Goal: Transaction & Acquisition: Purchase product/service

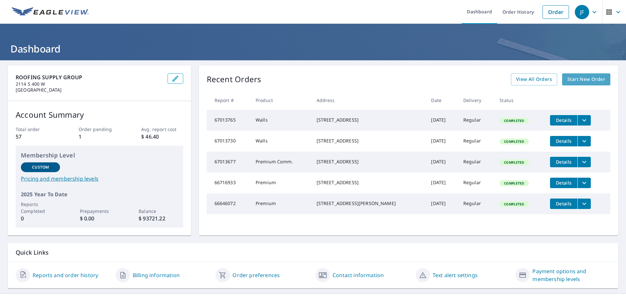
click at [579, 76] on span "Start New Order" at bounding box center [586, 79] width 38 height 8
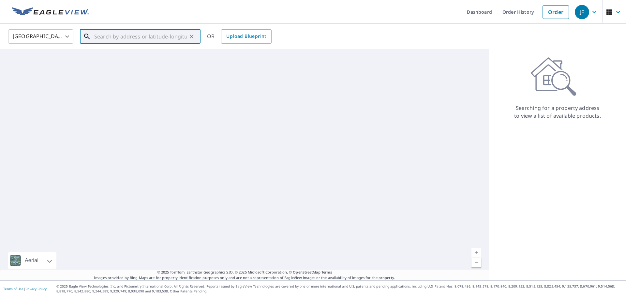
click at [141, 36] on input "text" at bounding box center [140, 36] width 93 height 18
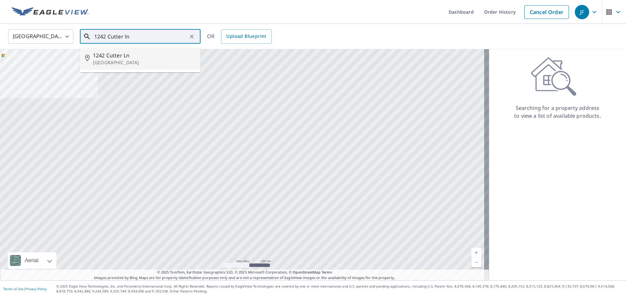
click at [109, 64] on p "[GEOGRAPHIC_DATA]" at bounding box center [144, 62] width 102 height 7
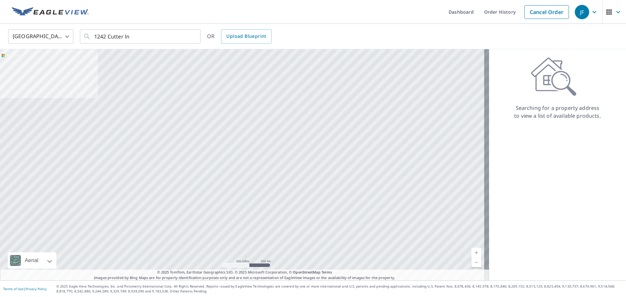
type input "[STREET_ADDRESS]"
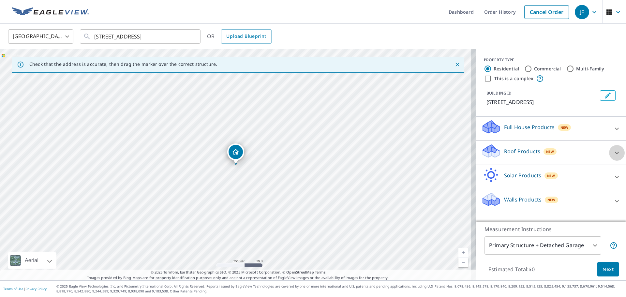
click at [615, 153] on icon at bounding box center [617, 153] width 4 height 2
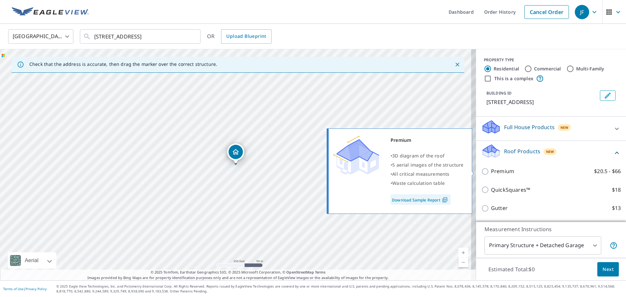
click at [481, 172] on input "Premium $20.5 - $66" at bounding box center [486, 172] width 10 height 8
checkbox input "true"
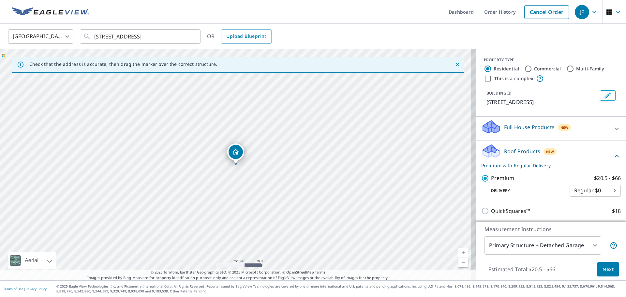
click at [599, 264] on button "Next" at bounding box center [608, 269] width 22 height 15
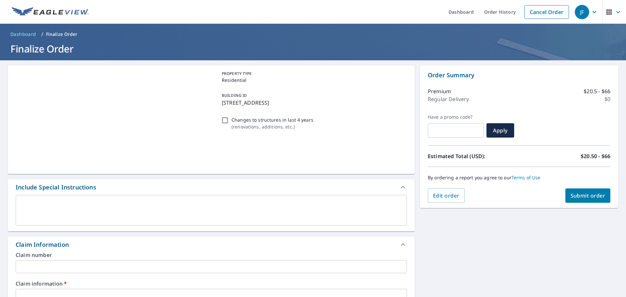
checkbox input "true"
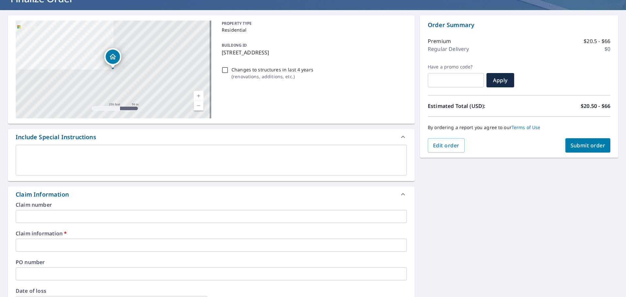
scroll to position [65, 0]
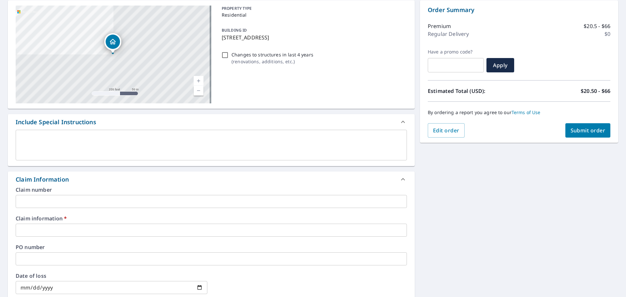
click at [35, 197] on input "text" at bounding box center [211, 201] width 391 height 13
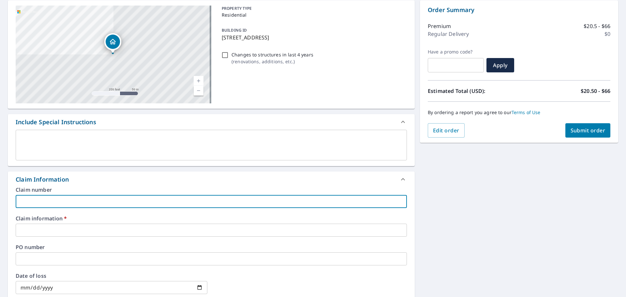
type input "6"
checkbox input "true"
type input "67"
checkbox input "true"
type input "678"
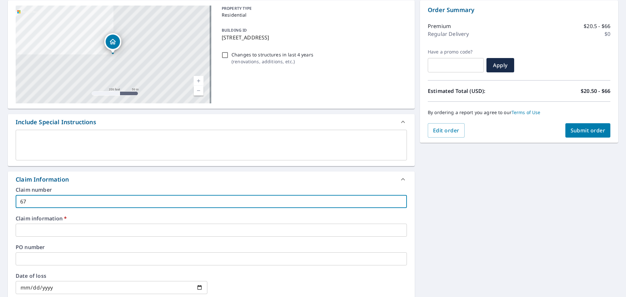
checkbox input "true"
type input "6785"
checkbox input "true"
type input "67857"
checkbox input "true"
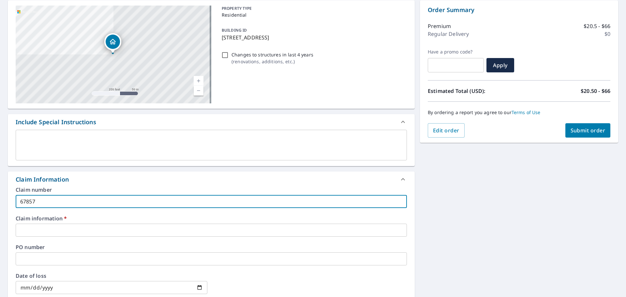
type input "678573"
checkbox input "true"
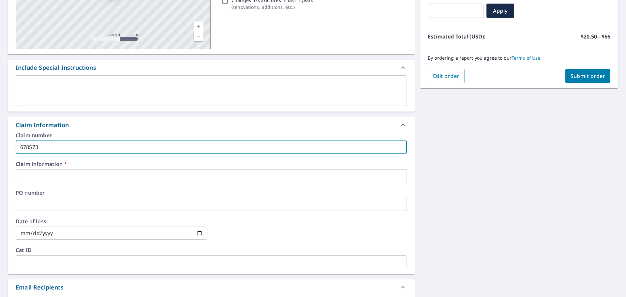
scroll to position [130, 0]
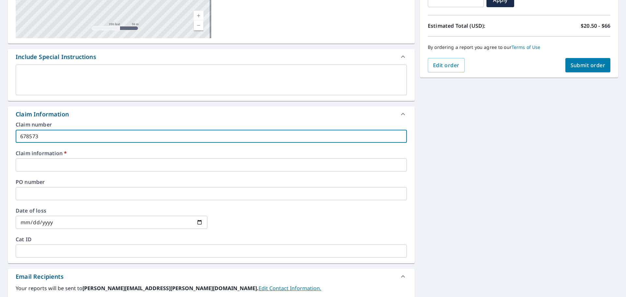
drag, startPoint x: 42, startPoint y: 137, endPoint x: -12, endPoint y: 137, distance: 54.8
click at [0, 137] on html "JF JF Dashboard Order History Cancel Order JF Dashboard / Finalize Order Finali…" at bounding box center [313, 148] width 626 height 297
type input "678573"
click at [26, 165] on input "text" at bounding box center [211, 164] width 391 height 13
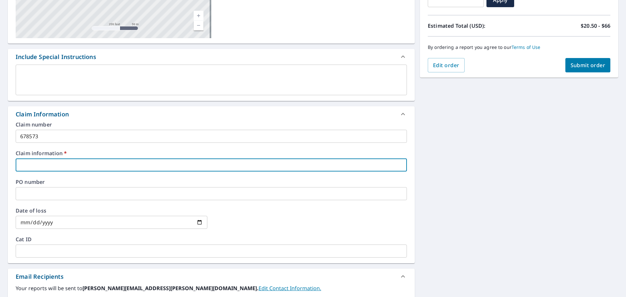
paste input "678573"
type input "678573"
checkbox input "true"
type input "678573"
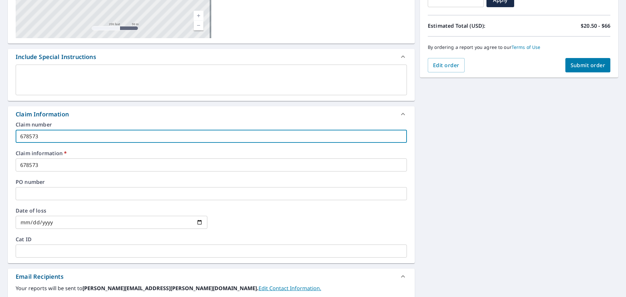
click at [44, 137] on input "678573" at bounding box center [211, 136] width 391 height 13
type input "67857"
checkbox input "true"
type input "6785"
checkbox input "true"
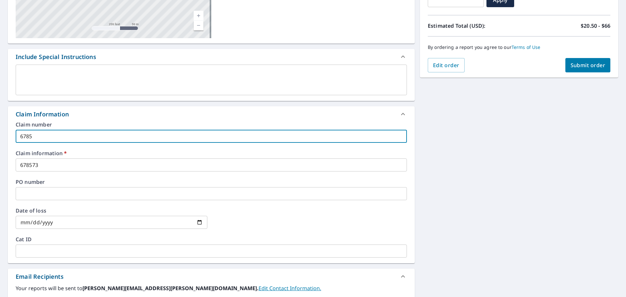
type input "678"
checkbox input "true"
type input "67"
checkbox input "true"
type input "6"
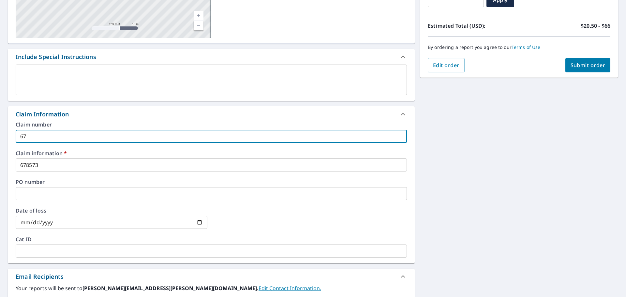
checkbox input "true"
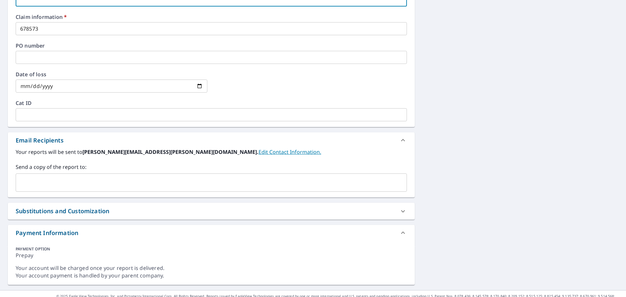
scroll to position [276, 0]
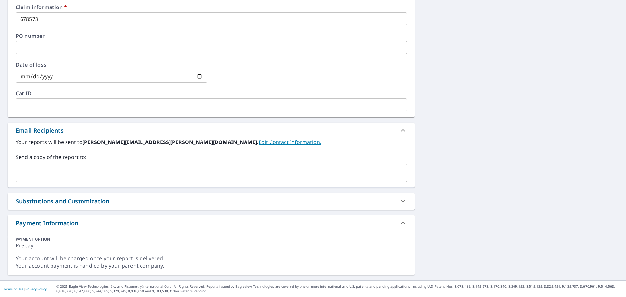
click at [36, 168] on input "text" at bounding box center [207, 173] width 376 height 12
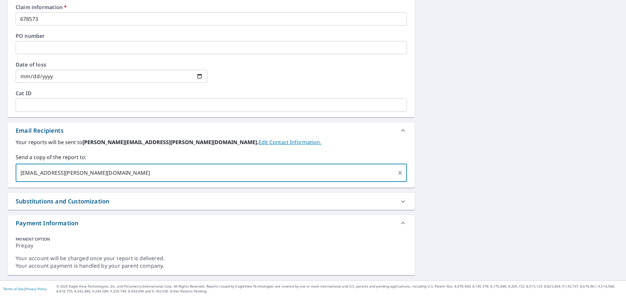
type input "[EMAIL_ADDRESS][PERSON_NAME][DOMAIN_NAME]"
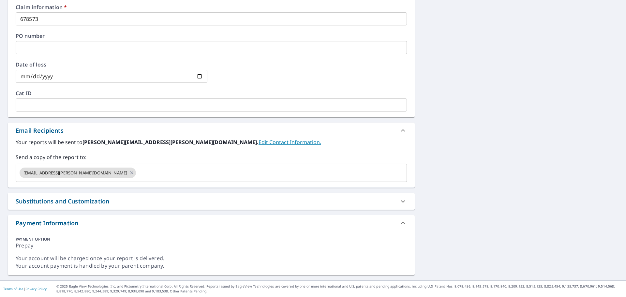
click at [219, 237] on div "PAYMENT OPTION" at bounding box center [211, 239] width 391 height 6
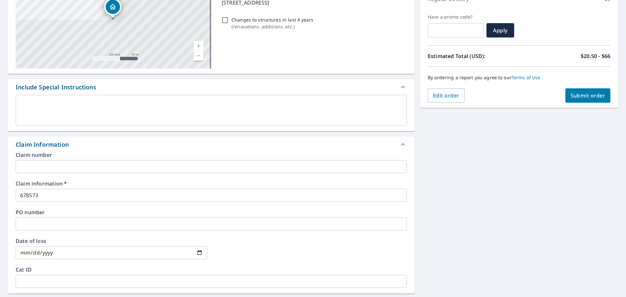
scroll to position [81, 0]
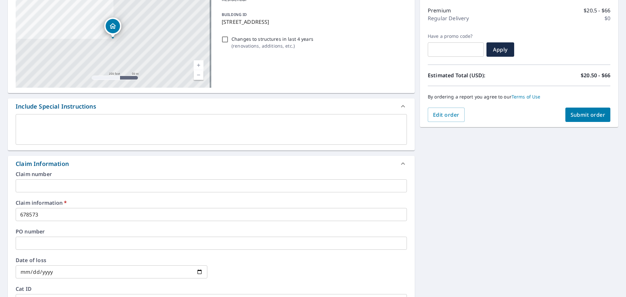
click at [577, 119] on button "Submit order" at bounding box center [587, 115] width 45 height 14
checkbox input "true"
